Goal: Task Accomplishment & Management: Use online tool/utility

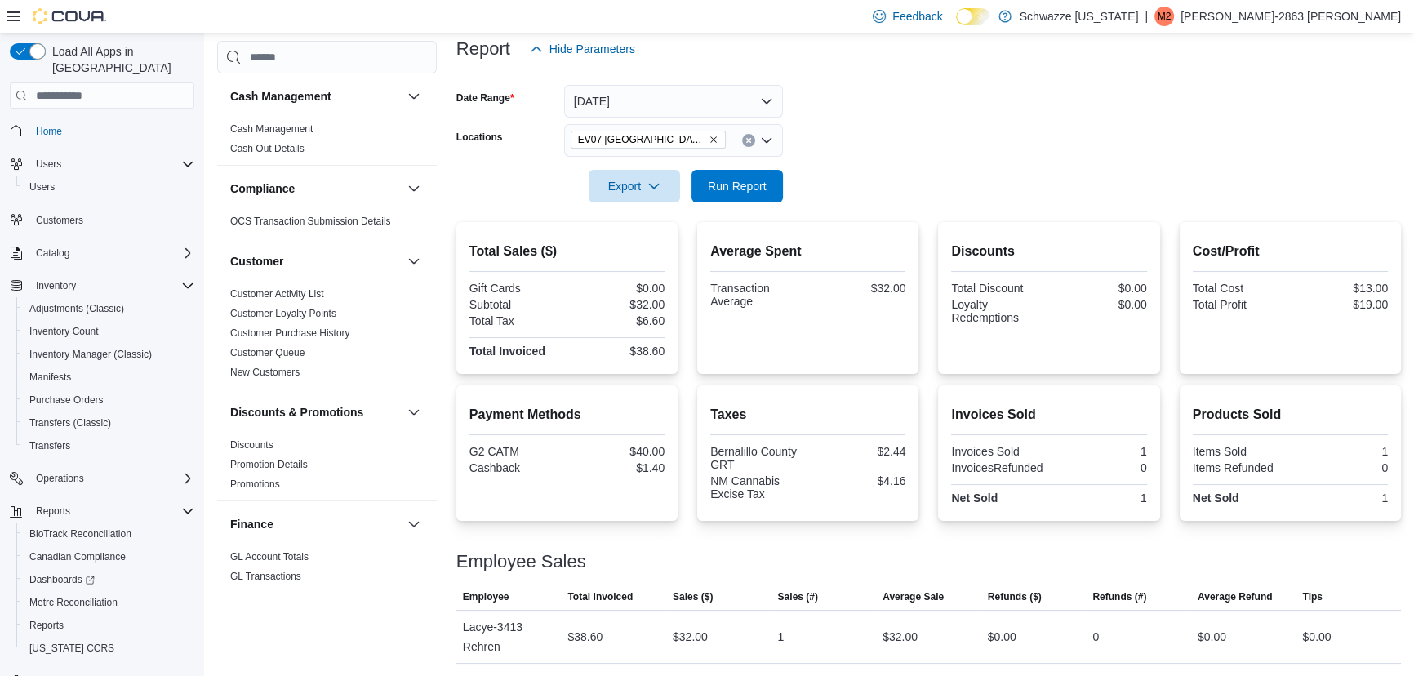
scroll to position [1039, 0]
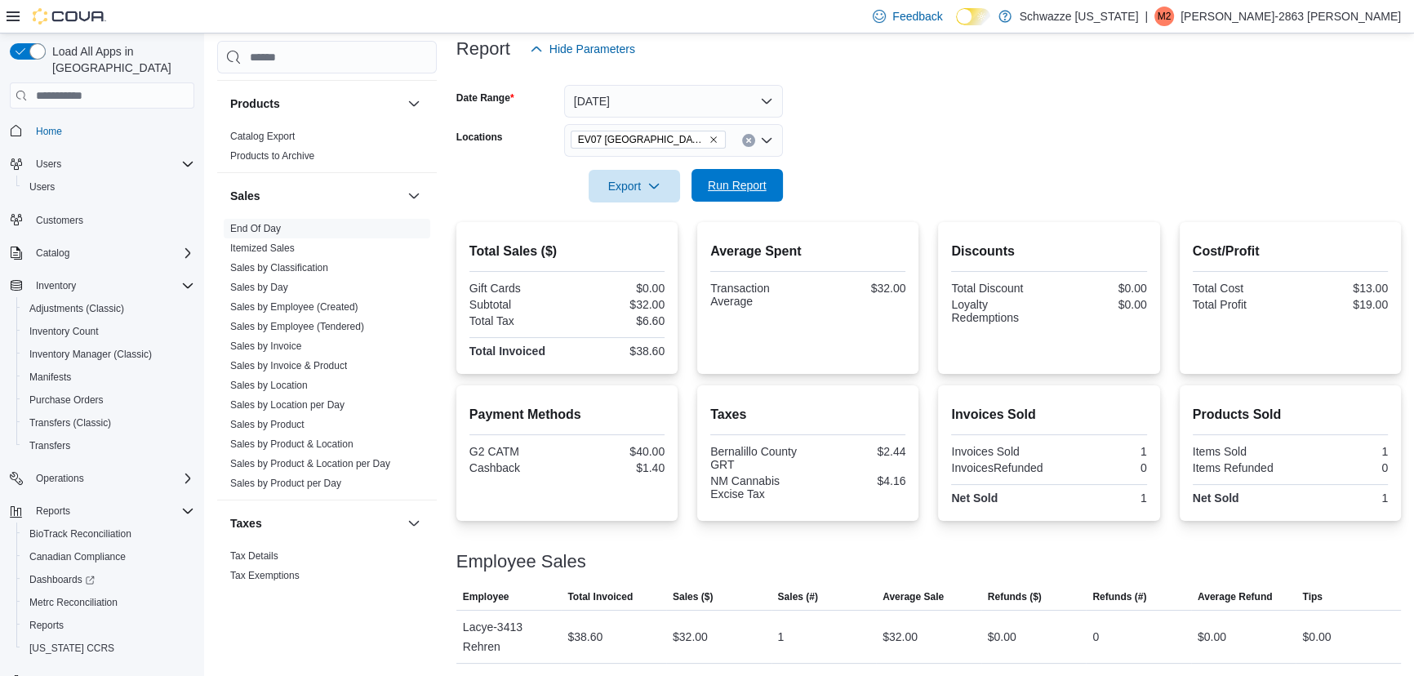
click at [720, 184] on span "Run Report" at bounding box center [737, 185] width 59 height 16
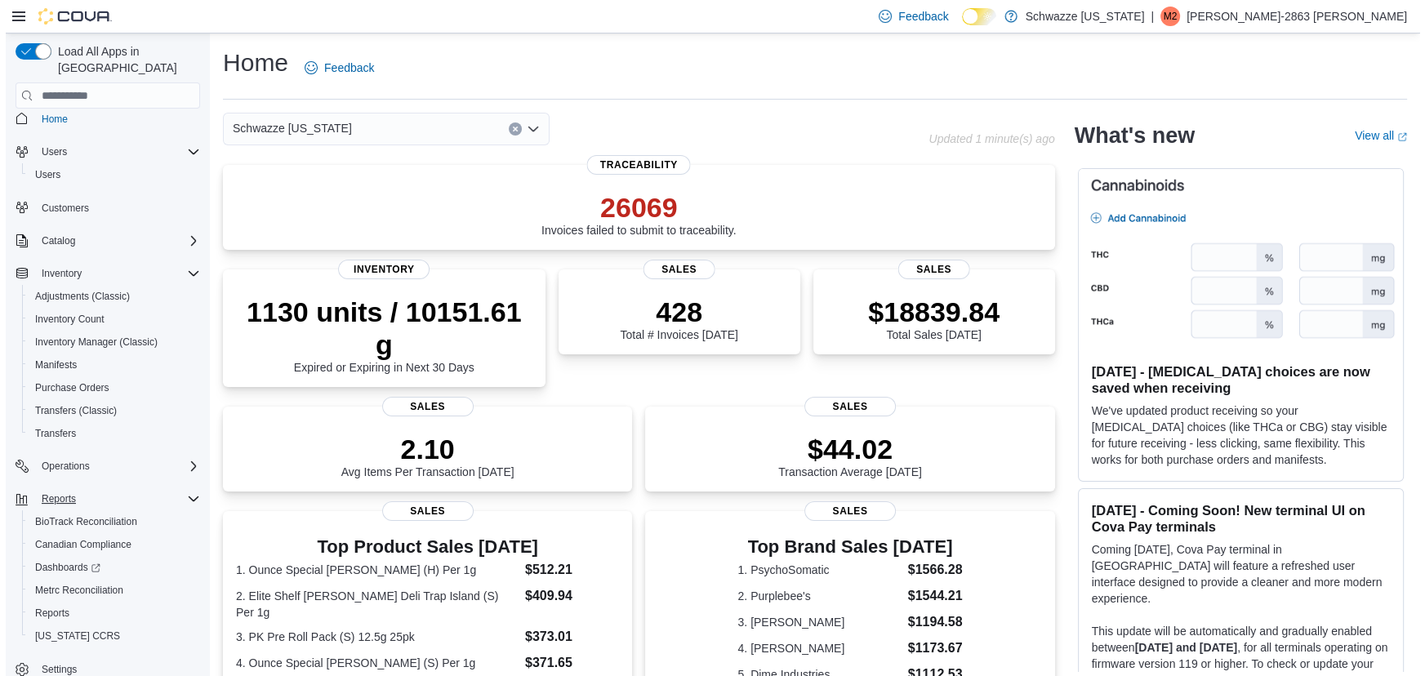
scroll to position [19, 0]
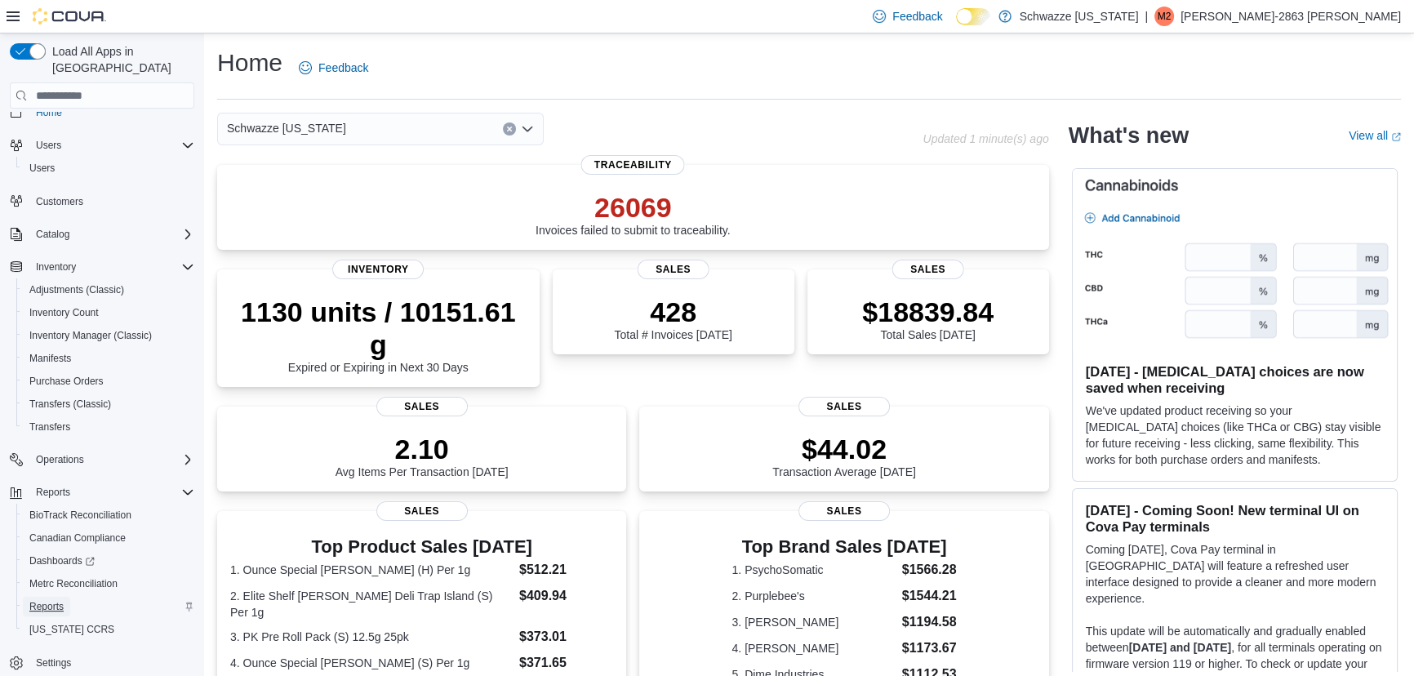
click at [42, 600] on span "Reports" at bounding box center [46, 606] width 34 height 13
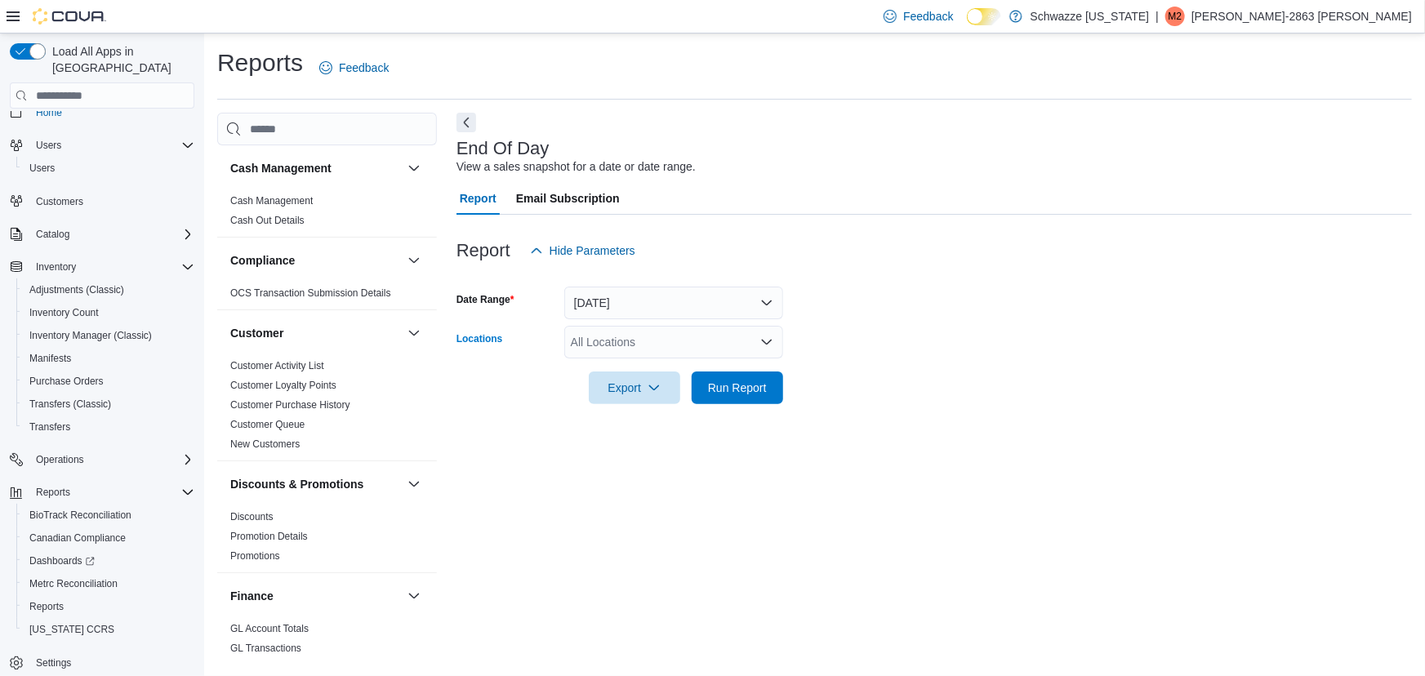
click at [582, 341] on div "All Locations" at bounding box center [673, 342] width 219 height 33
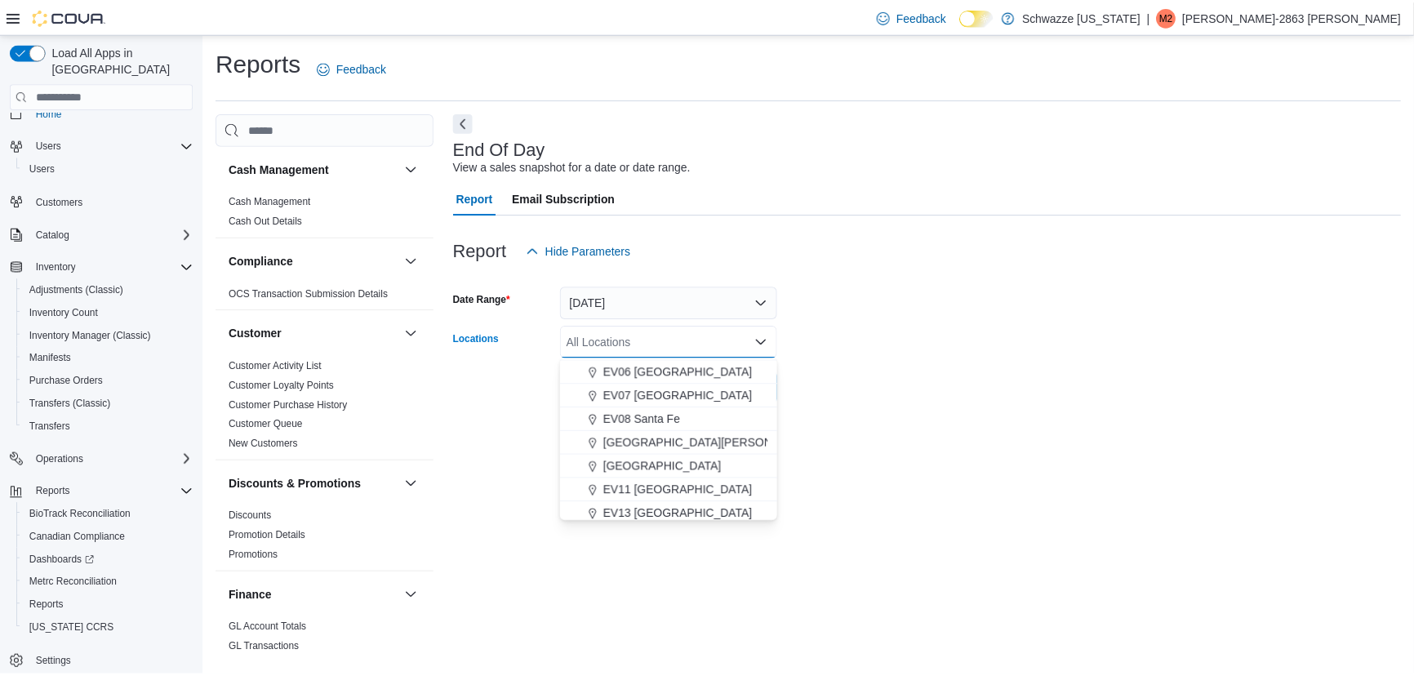
scroll to position [130, 0]
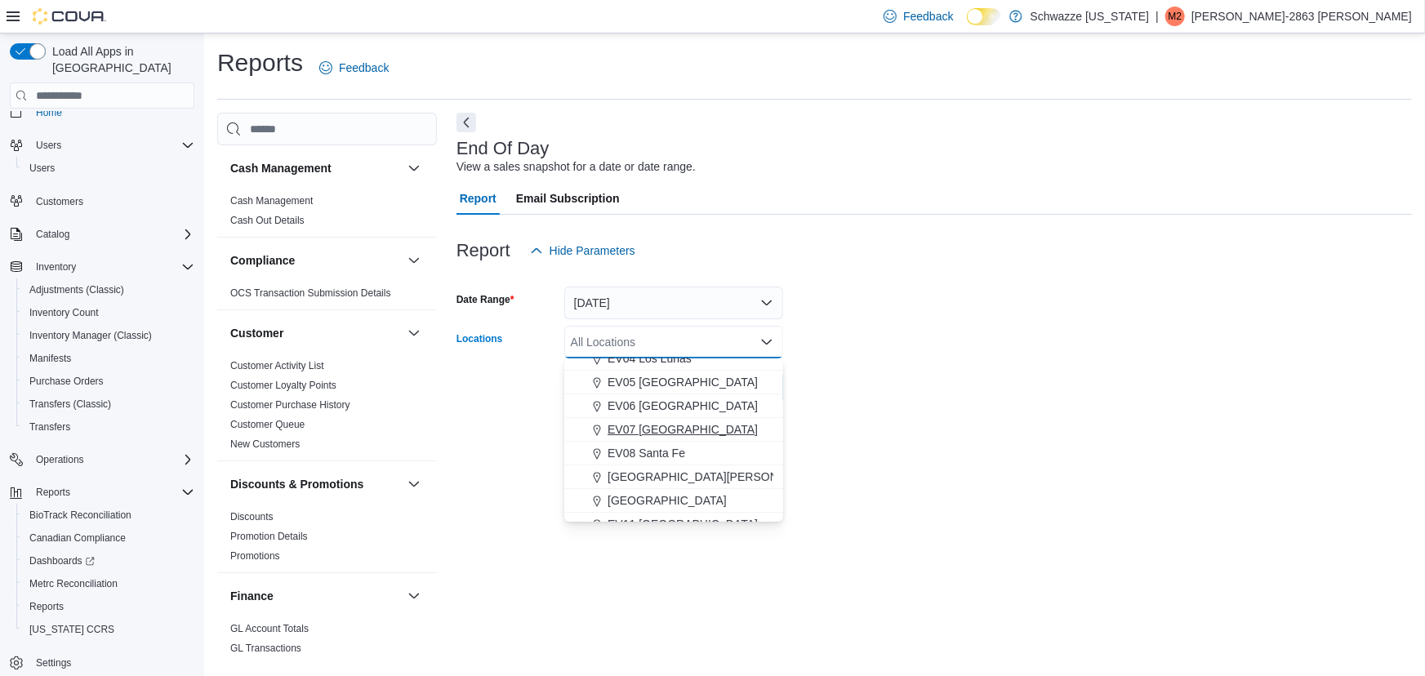
click at [652, 429] on span "EV07 [GEOGRAPHIC_DATA]" at bounding box center [682, 429] width 150 height 16
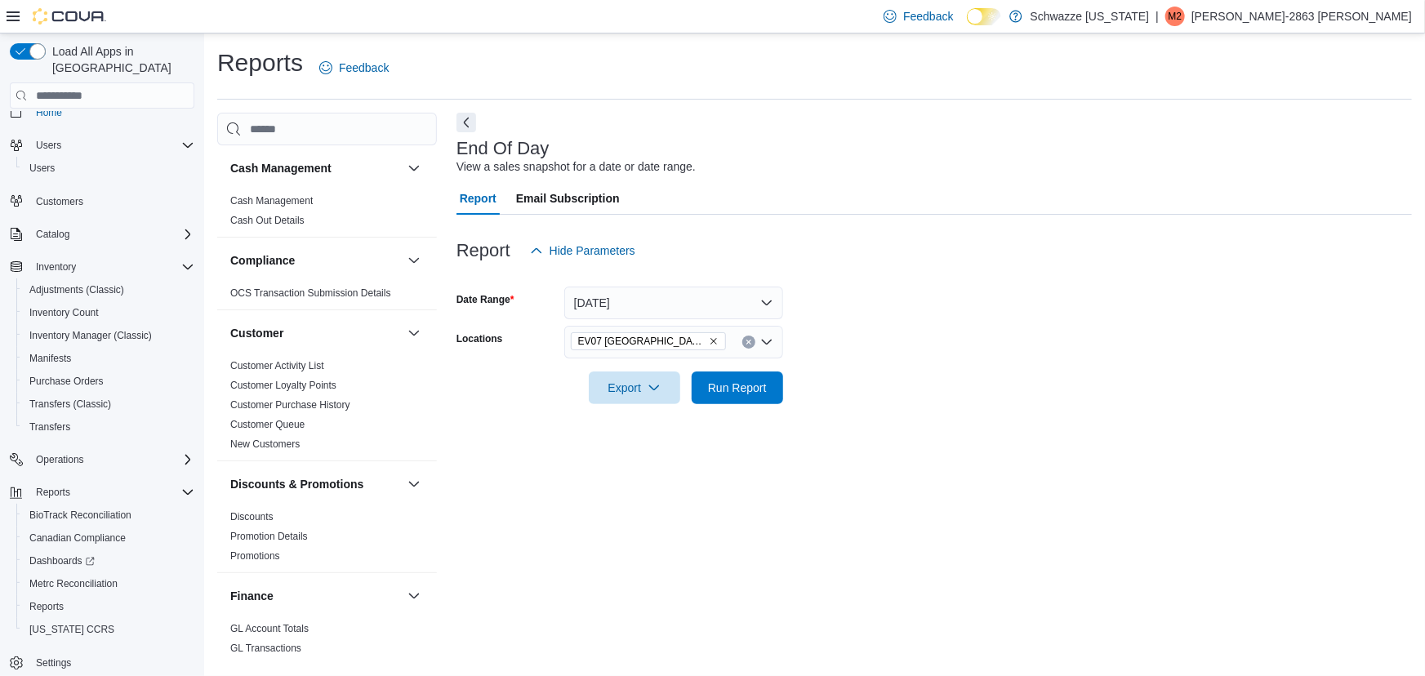
click at [822, 392] on form "Date Range [DATE] Locations [GEOGRAPHIC_DATA] [GEOGRAPHIC_DATA] Export Run Repo…" at bounding box center [933, 335] width 955 height 137
click at [757, 385] on span "Run Report" at bounding box center [737, 387] width 59 height 16
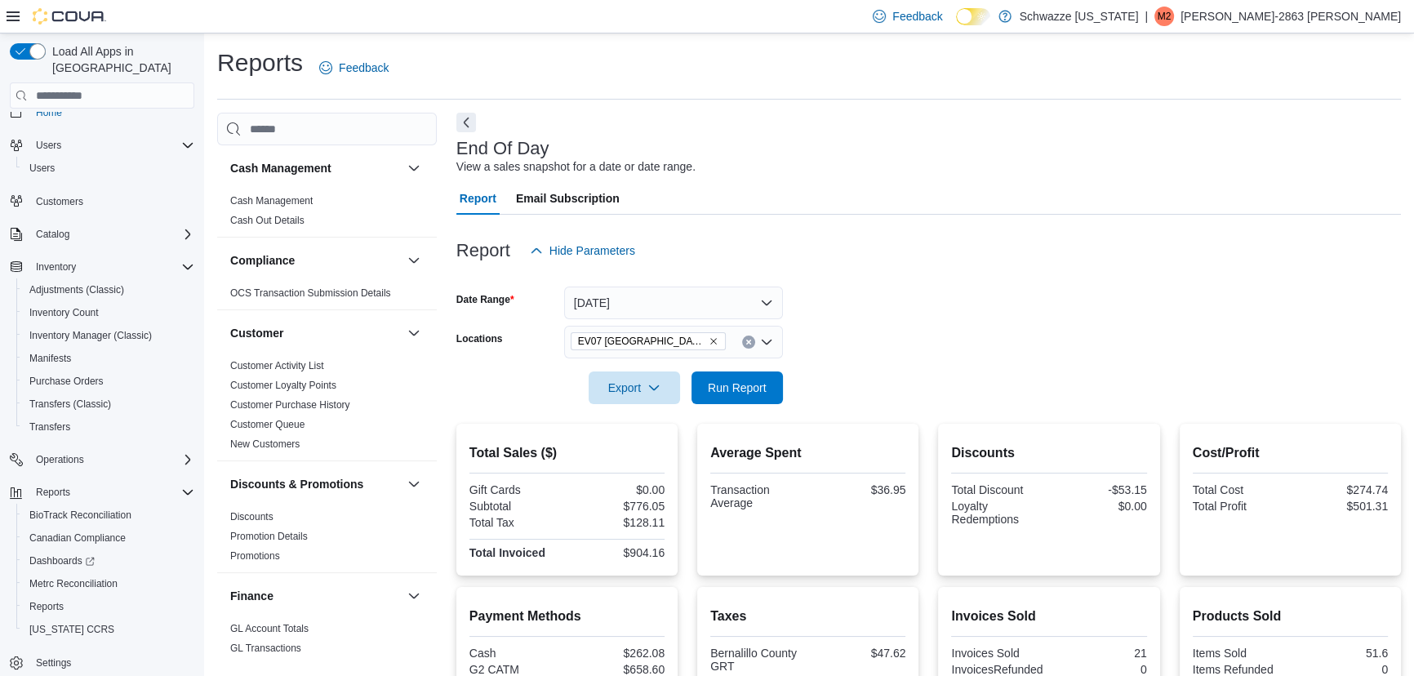
click at [847, 371] on div at bounding box center [928, 364] width 945 height 13
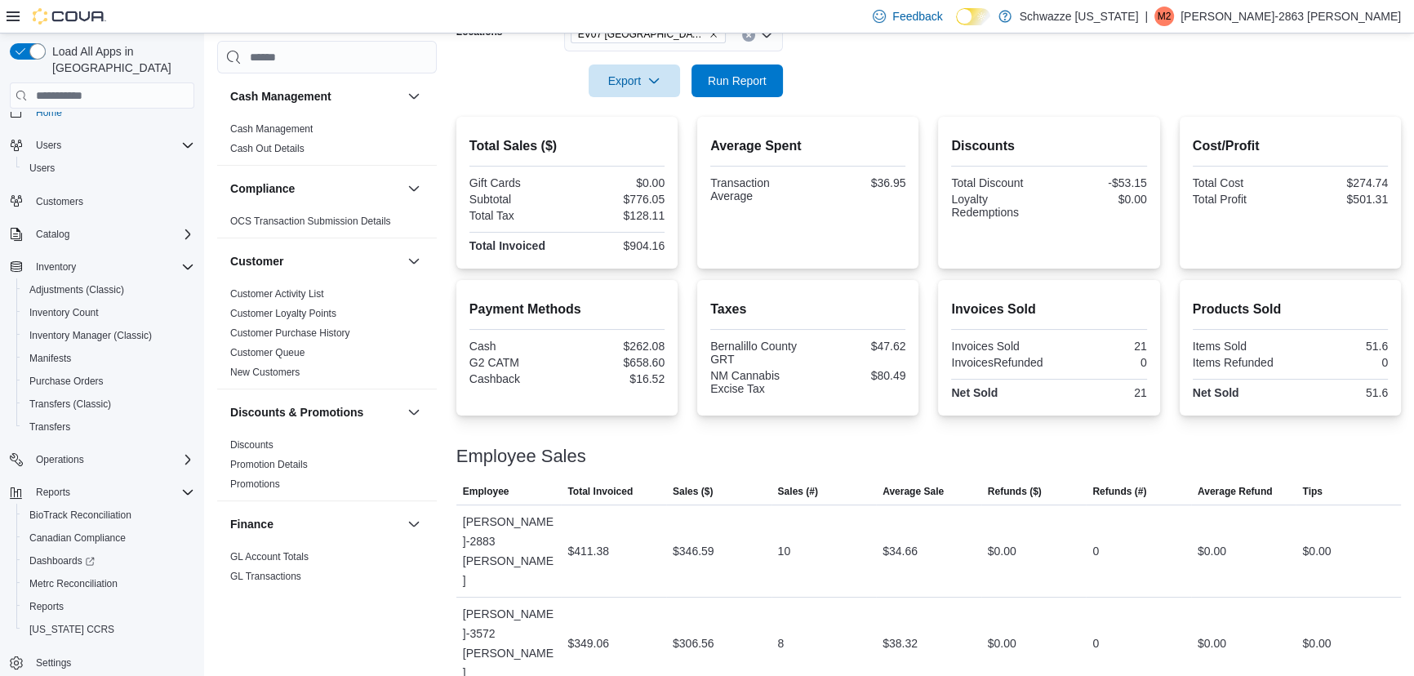
scroll to position [308, 0]
click at [694, 132] on div "Total Sales ($) Gift Cards $0.00 Subtotal $776.05 Total Tax $128.11 Total Invoi…" at bounding box center [928, 192] width 945 height 152
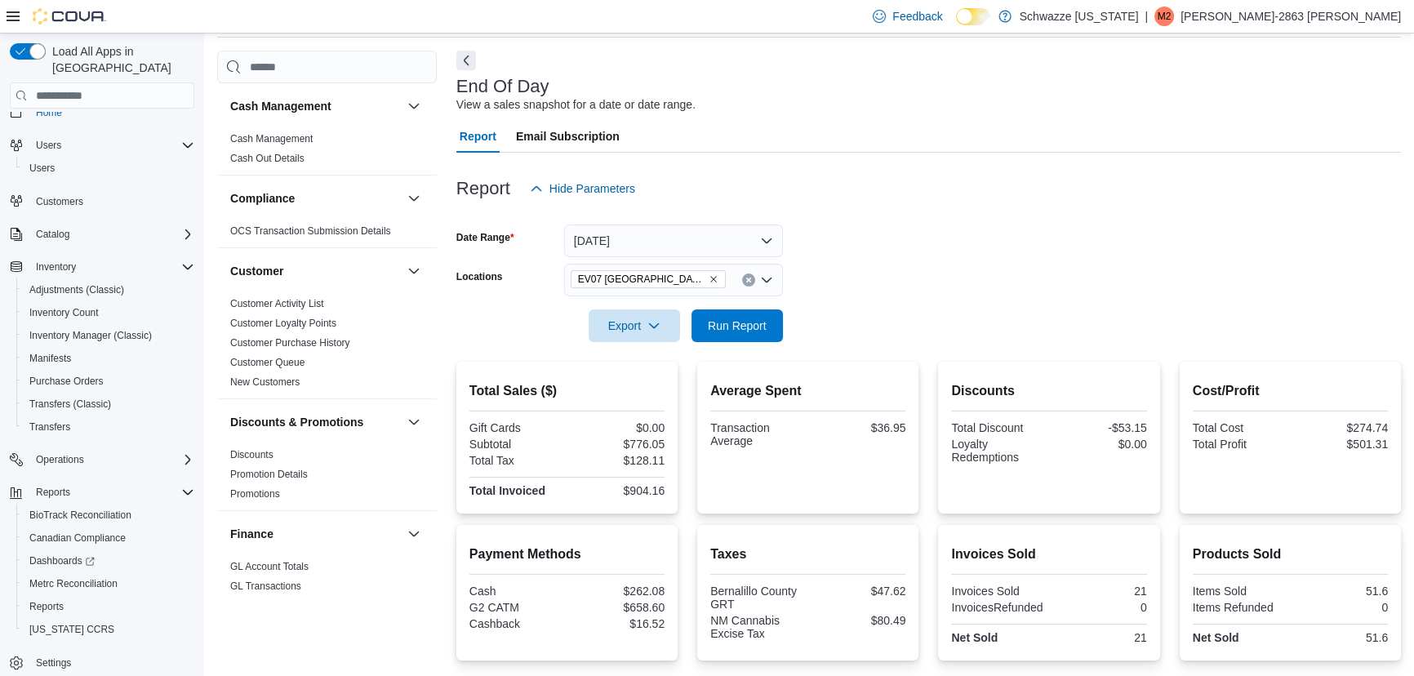
scroll to position [29, 0]
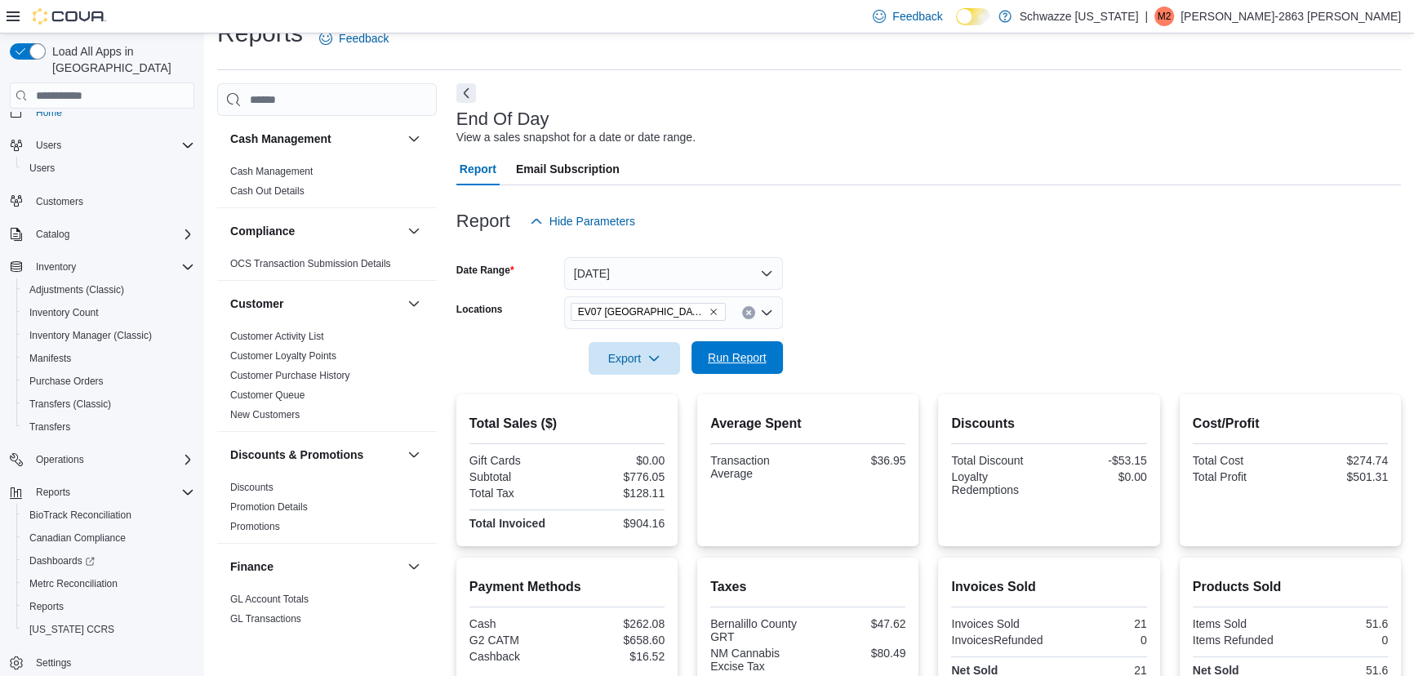
click at [715, 352] on span "Run Report" at bounding box center [737, 357] width 59 height 16
click at [743, 274] on button "Today" at bounding box center [673, 273] width 219 height 33
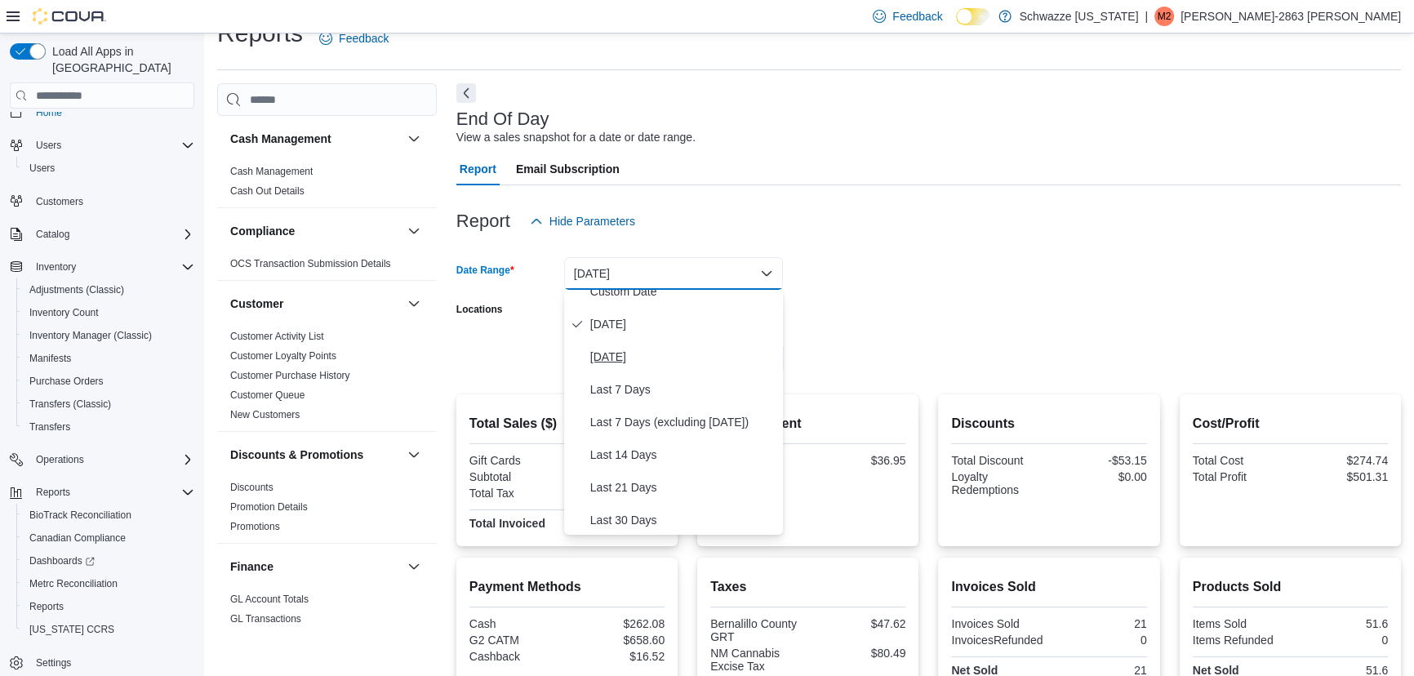
scroll to position [18, 0]
click at [637, 349] on span "Yesterday" at bounding box center [683, 354] width 186 height 20
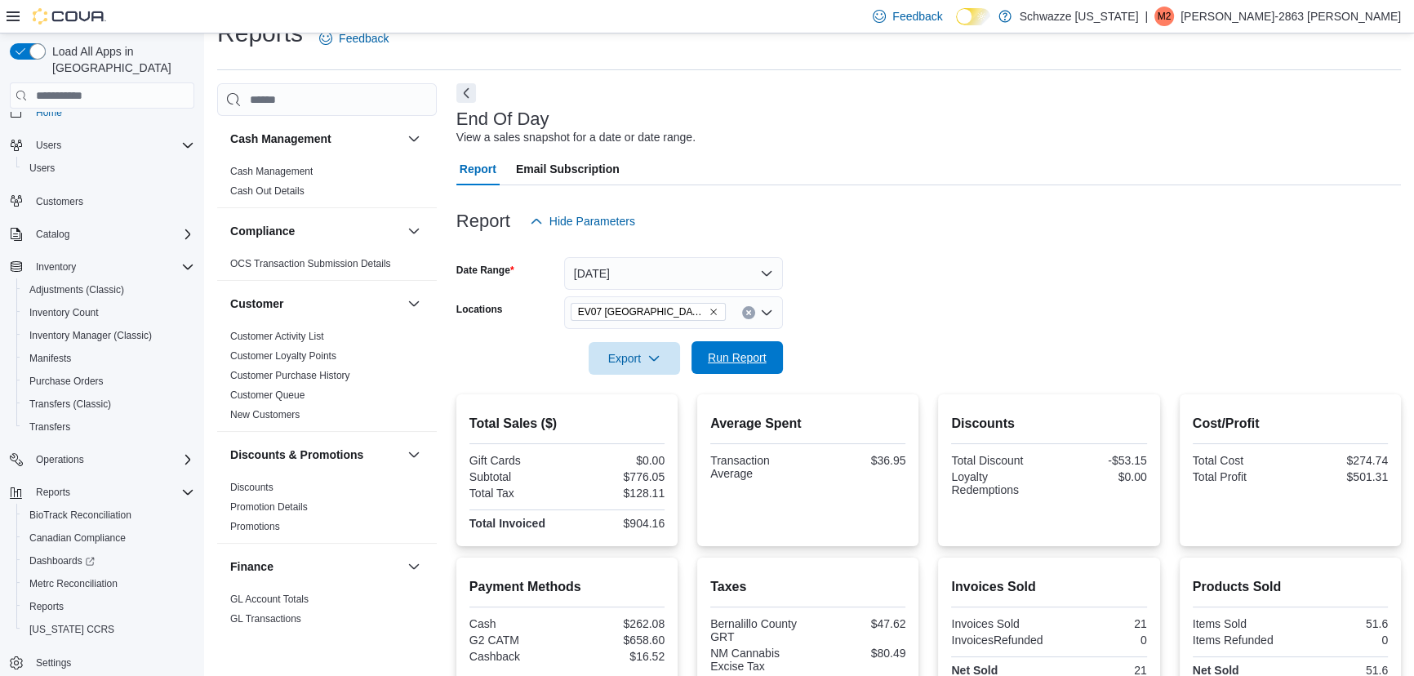
click at [732, 354] on span "Run Report" at bounding box center [737, 357] width 59 height 16
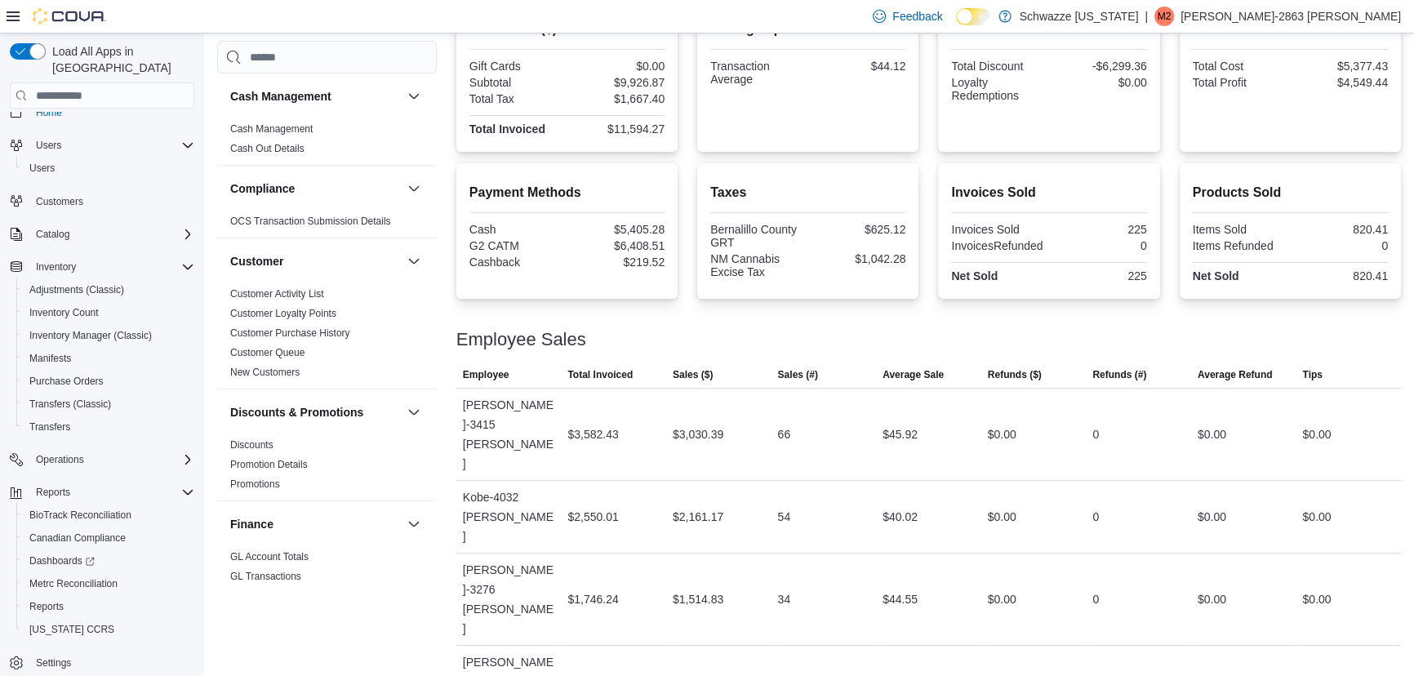
scroll to position [447, 0]
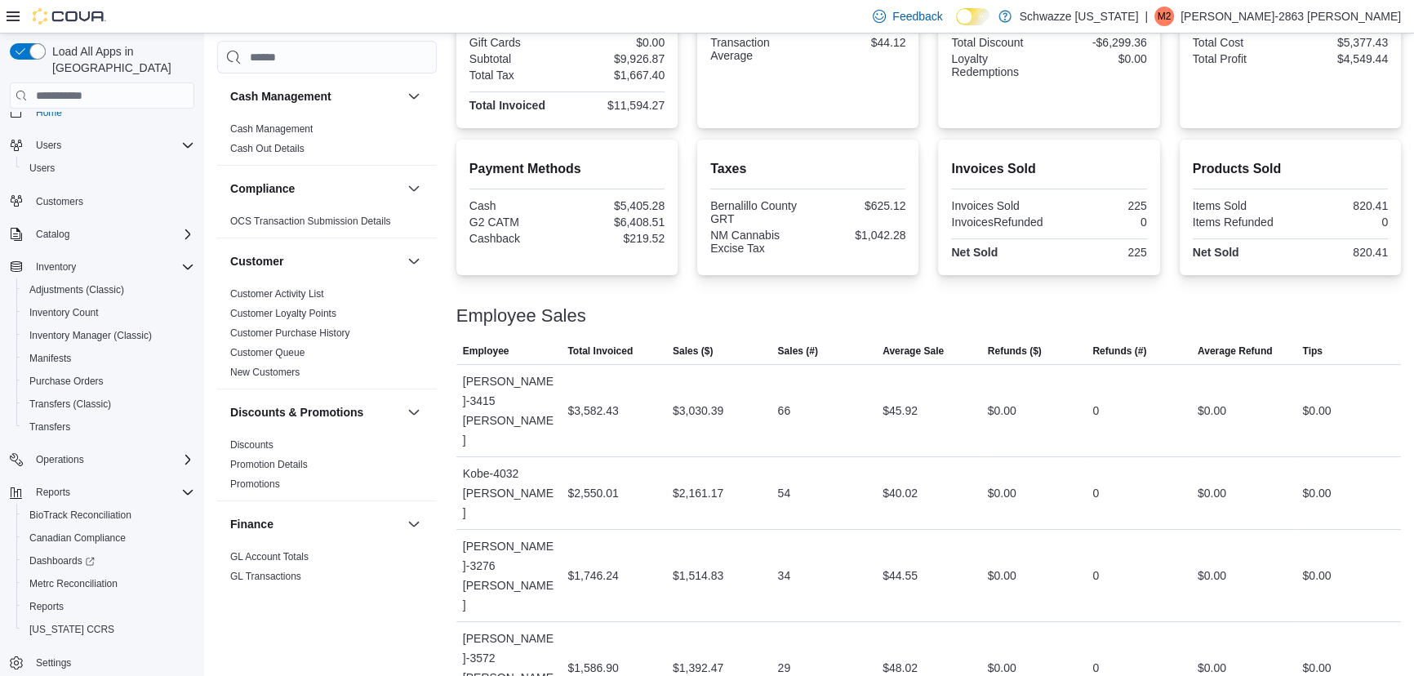
click at [686, 296] on div at bounding box center [928, 297] width 945 height 20
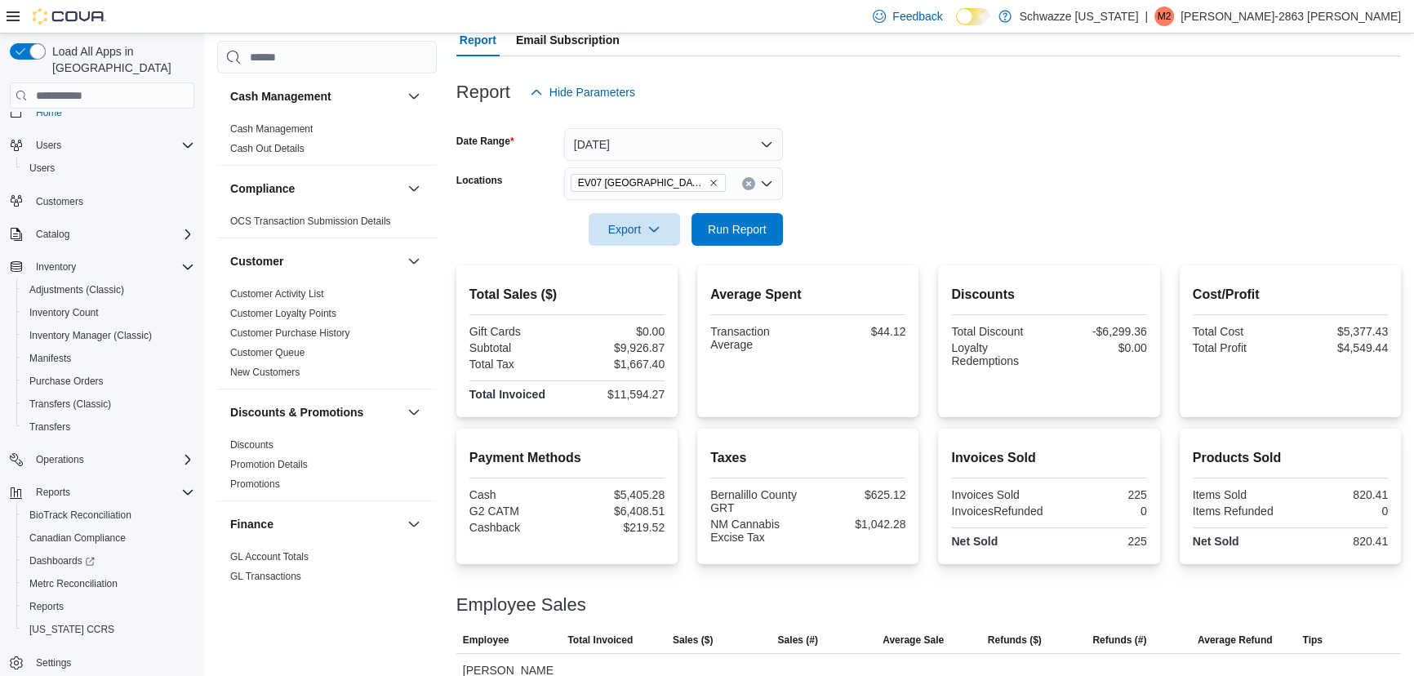
scroll to position [0, 0]
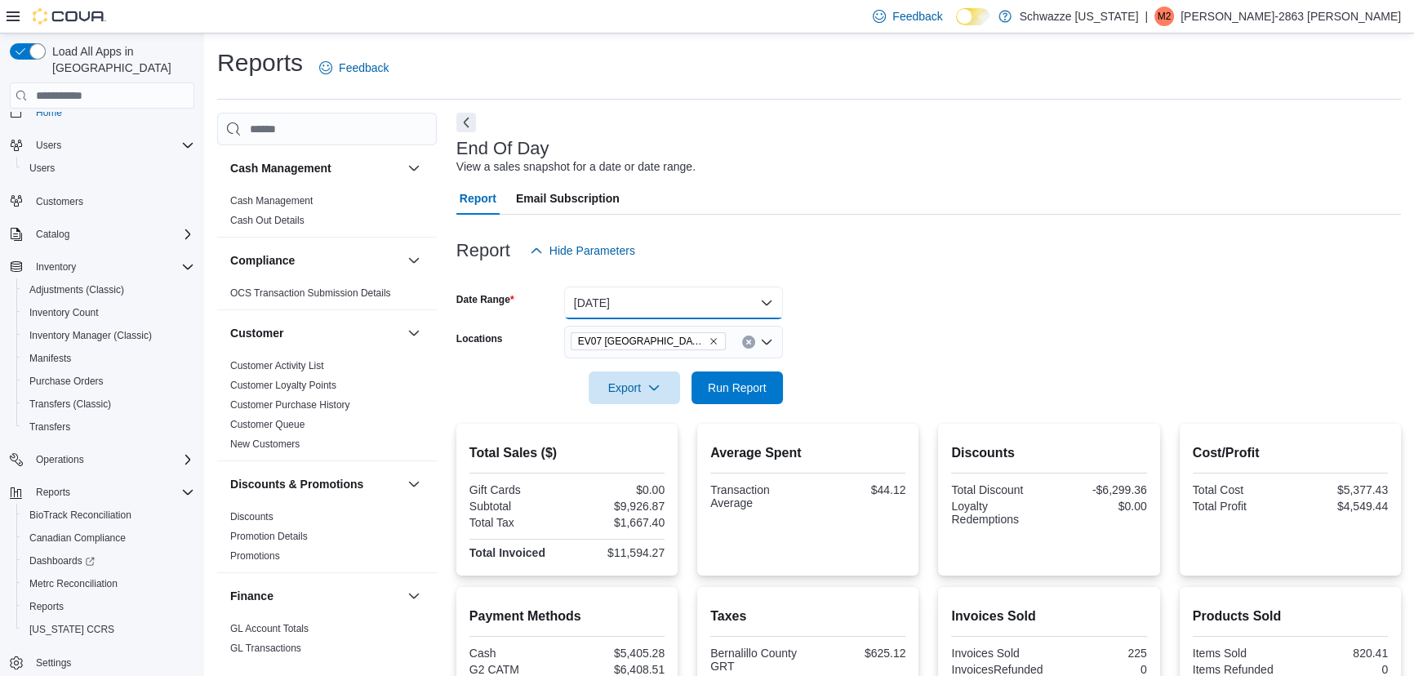
click at [687, 304] on button "Yesterday" at bounding box center [673, 303] width 219 height 33
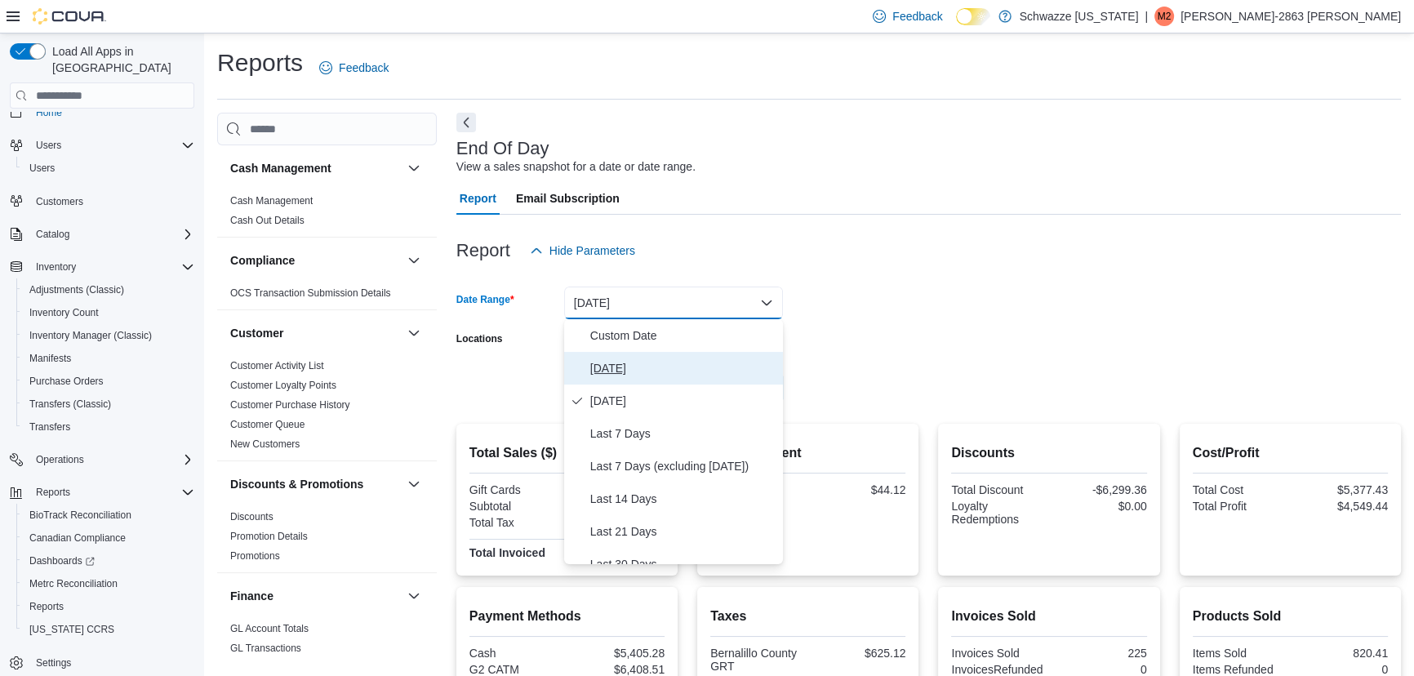
click at [632, 365] on span "Today" at bounding box center [683, 368] width 186 height 20
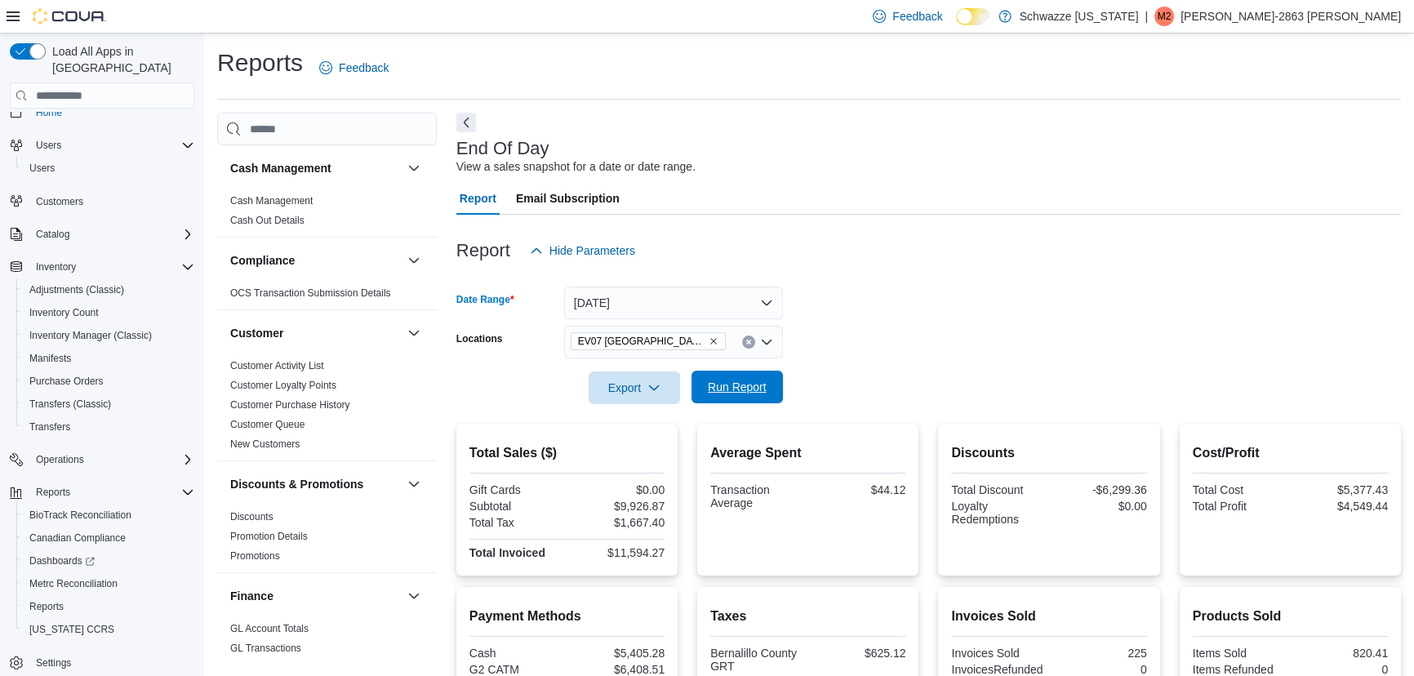
click at [721, 382] on span "Run Report" at bounding box center [737, 387] width 59 height 16
click at [833, 362] on div at bounding box center [928, 364] width 945 height 13
click at [832, 358] on div at bounding box center [928, 364] width 945 height 13
